Goal: Task Accomplishment & Management: Complete application form

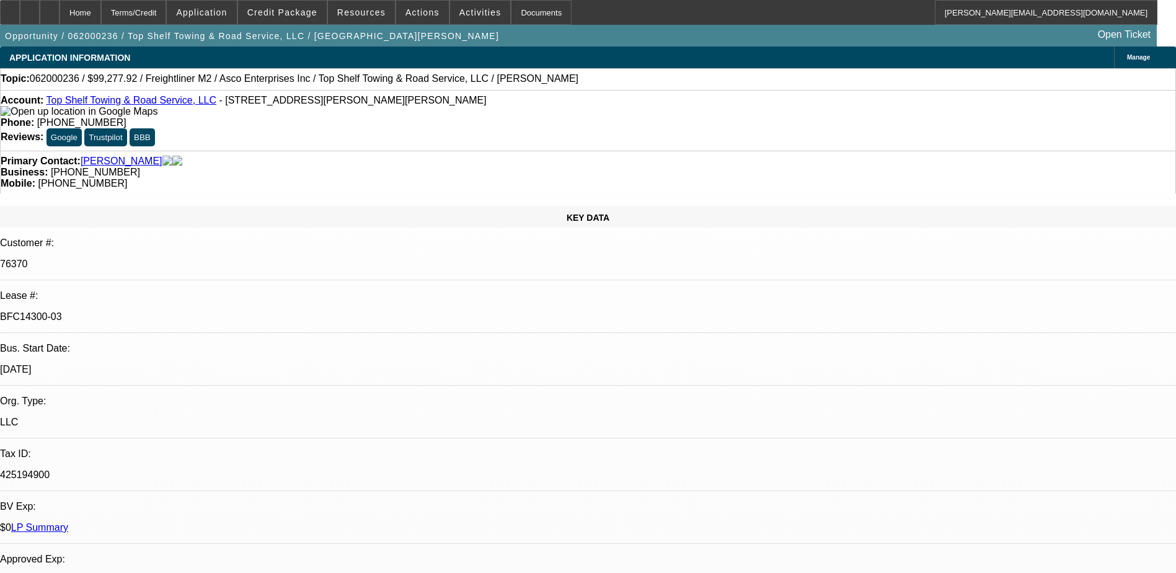
select select "0"
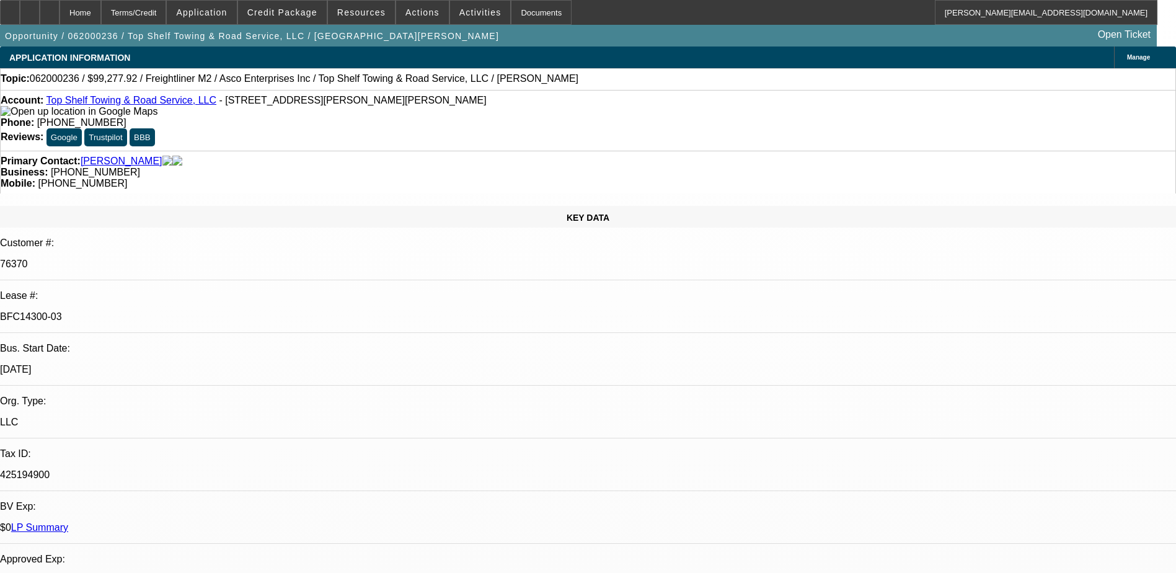
select select "0"
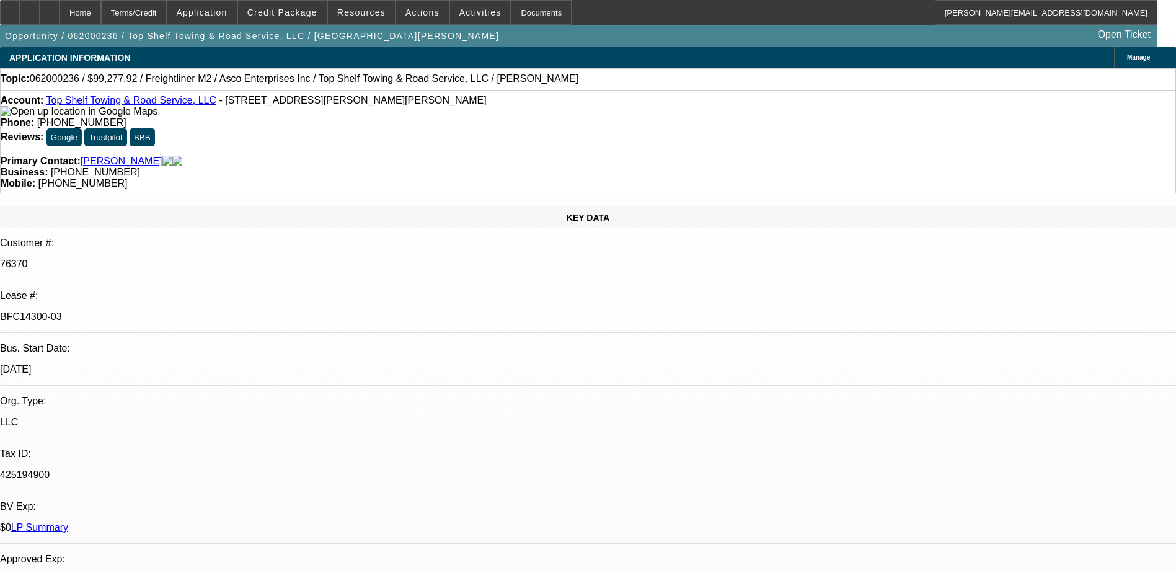
select select "0"
select select "1"
select select "2"
select select "6"
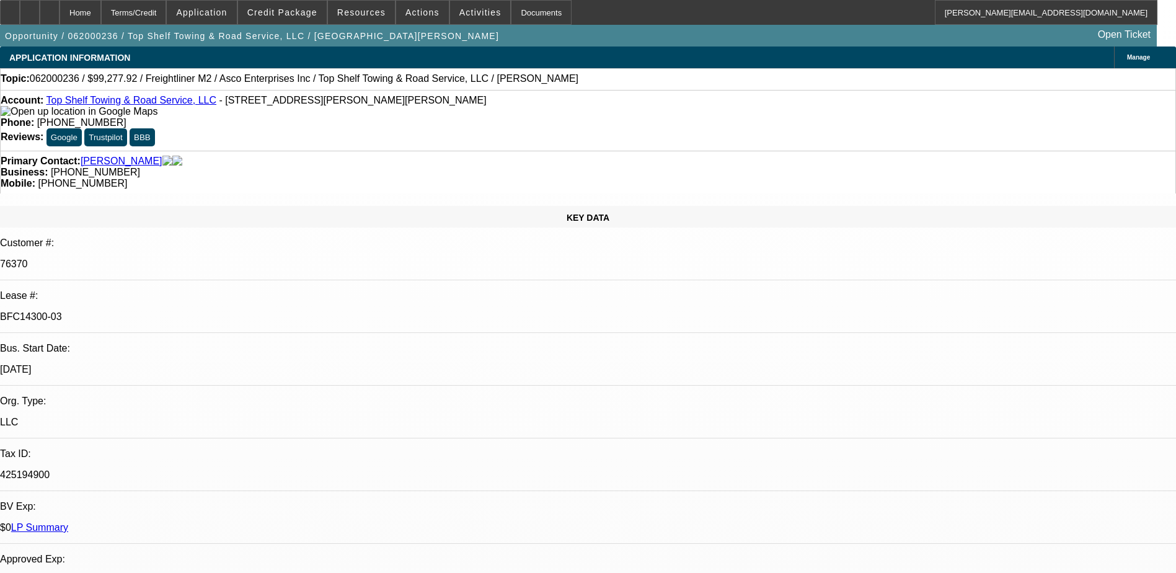
select select "1"
select select "2"
select select "6"
select select "1"
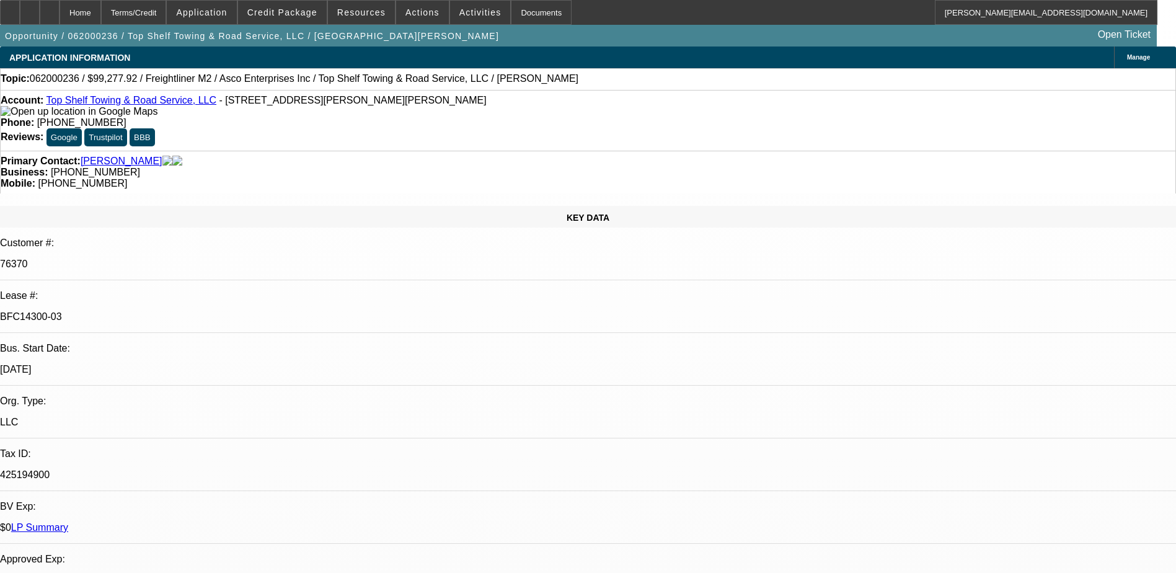
select select "6"
select select "1"
select select "6"
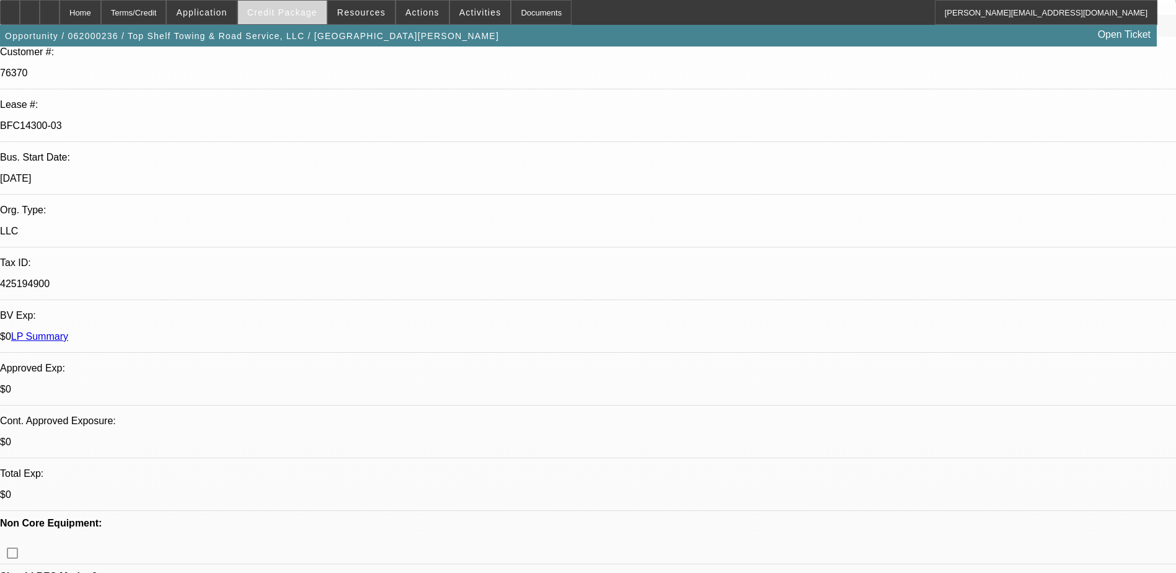
scroll to position [186, 0]
